Goal: Check status: Check status

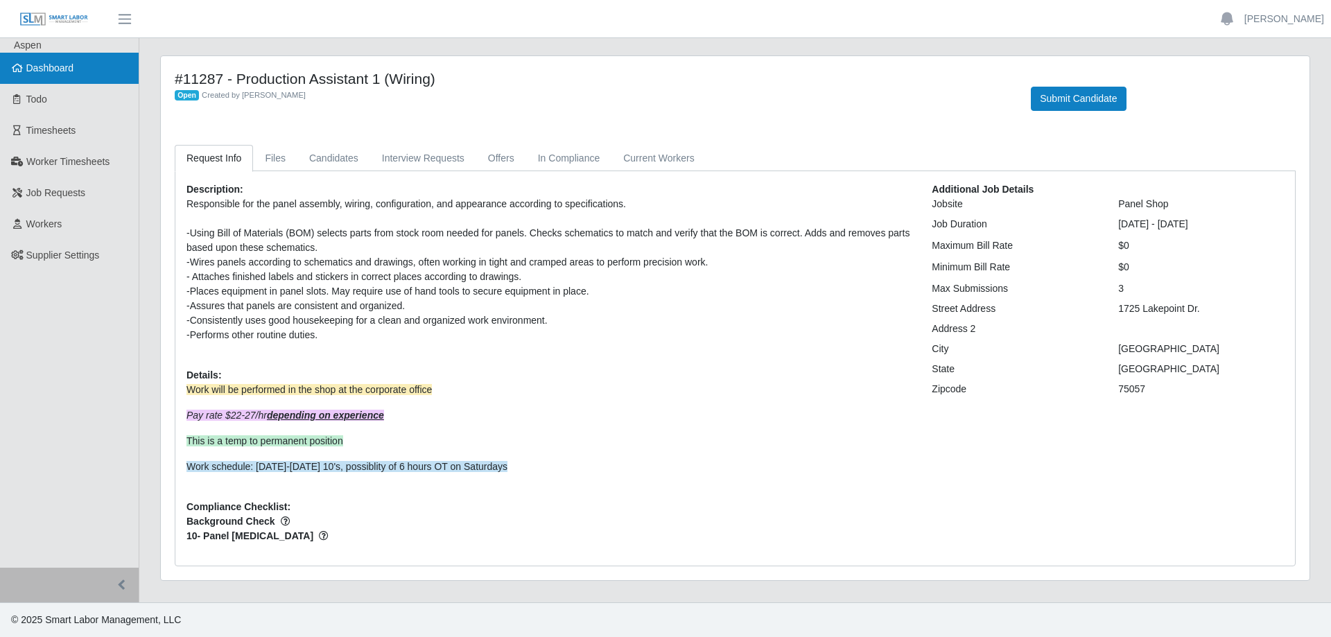
click at [41, 71] on span "Dashboard" at bounding box center [50, 67] width 48 height 11
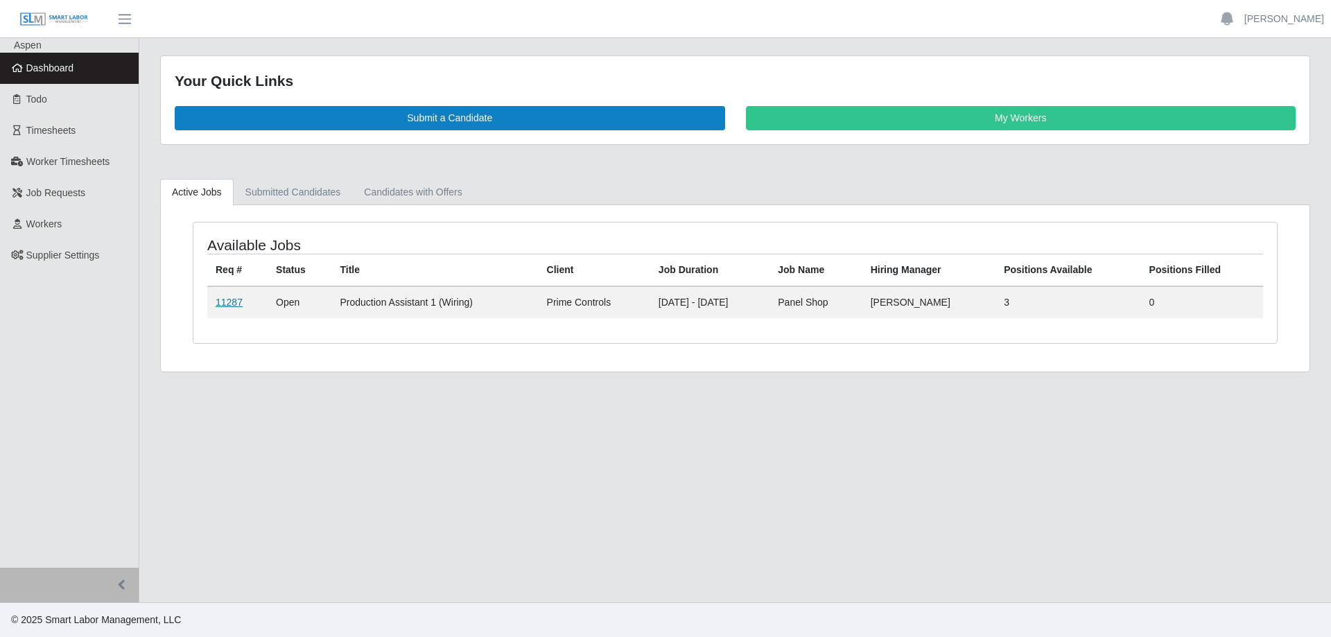
click at [240, 304] on link "11287" at bounding box center [229, 302] width 27 height 11
